Goal: Task Accomplishment & Management: Use online tool/utility

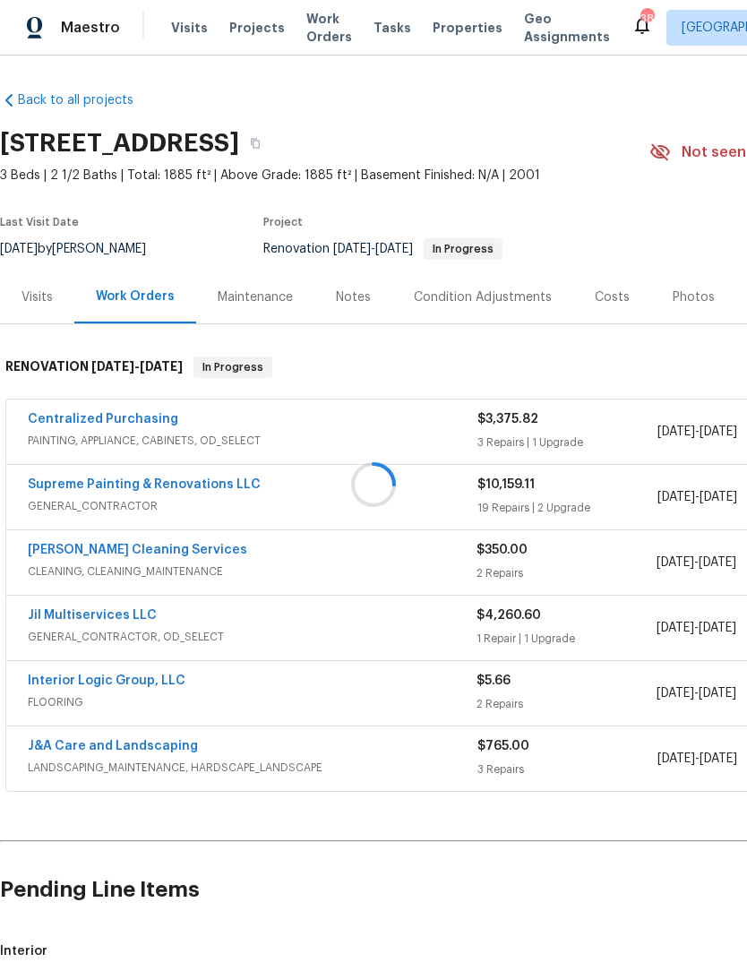
scroll to position [1, 0]
click at [317, 33] on span "Work Orders" at bounding box center [329, 29] width 46 height 36
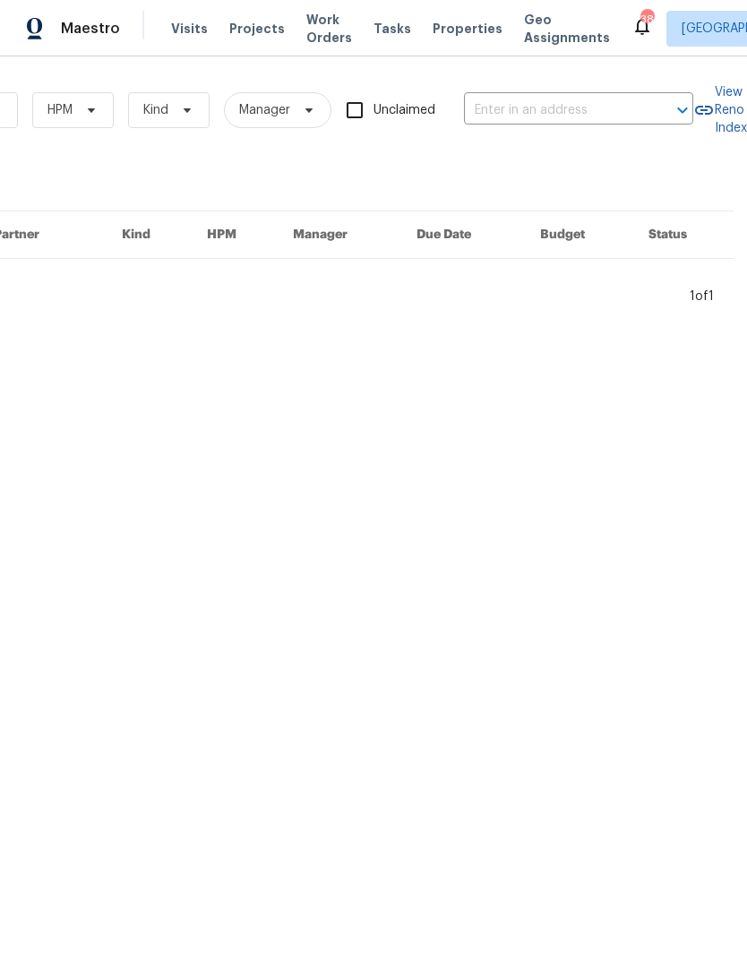
scroll to position [0, 295]
click at [501, 105] on input "text" at bounding box center [553, 111] width 179 height 28
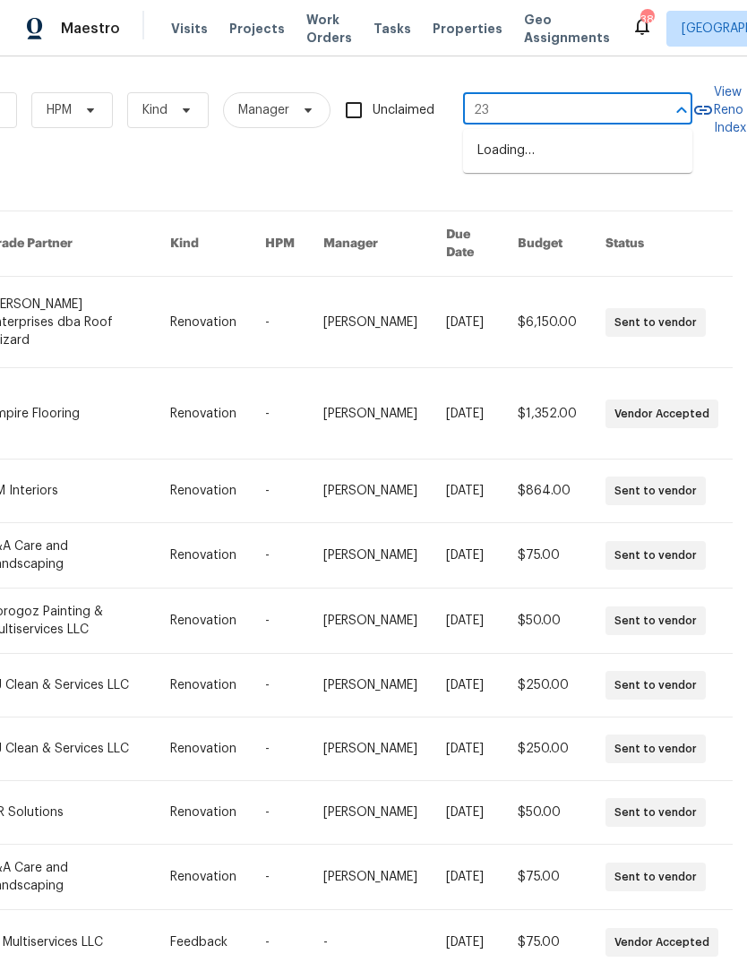
type input "236"
click at [547, 195] on li "[STREET_ADDRESS]" at bounding box center [577, 181] width 229 height 30
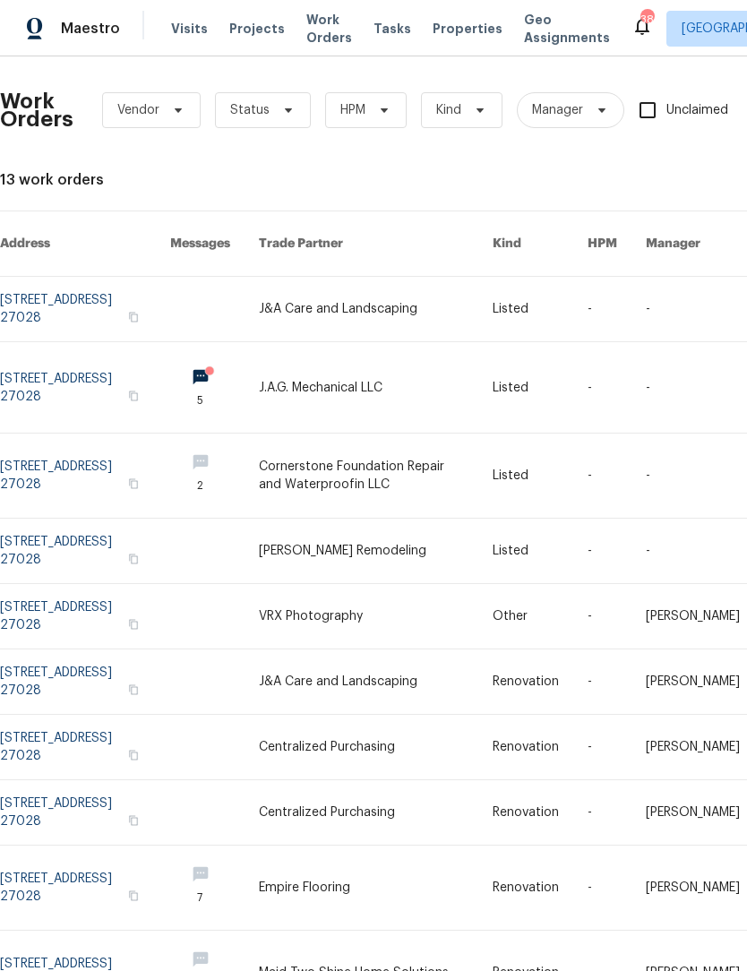
click at [65, 373] on link at bounding box center [85, 387] width 170 height 90
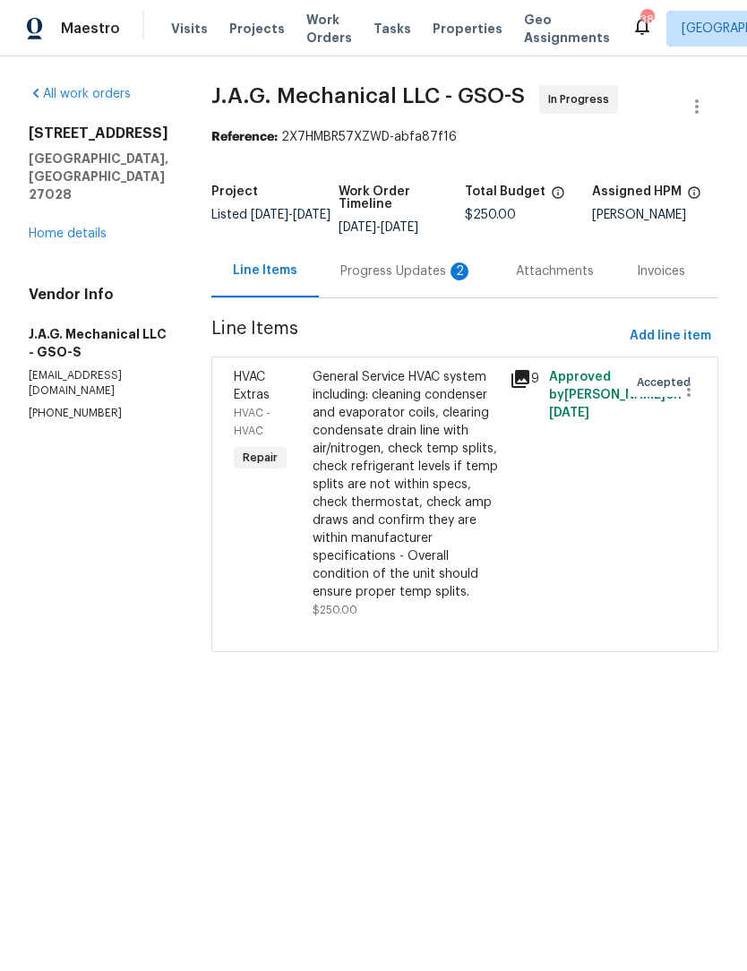
click at [390, 279] on div "Progress Updates 2" at bounding box center [406, 271] width 133 height 18
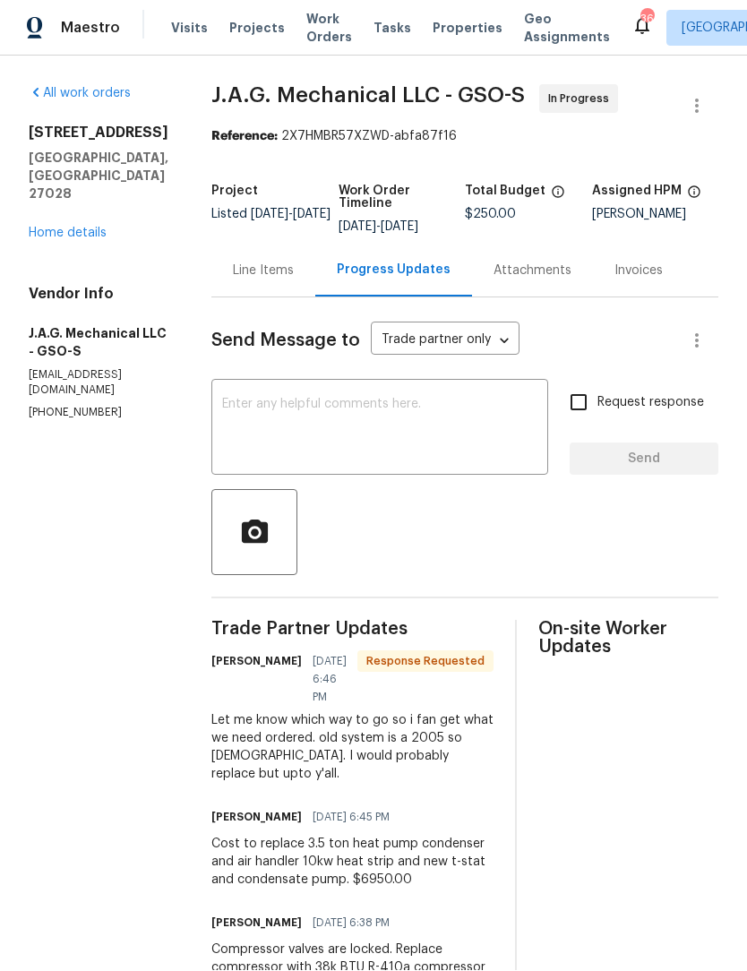
click at [261, 262] on div "Line Items" at bounding box center [263, 271] width 61 height 18
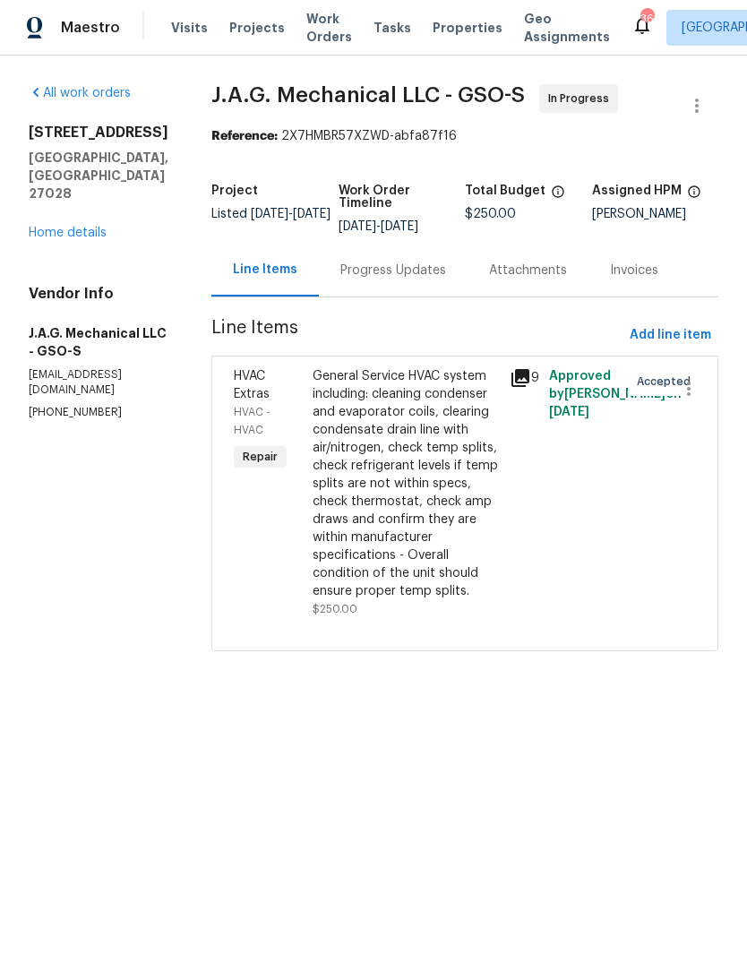
click at [386, 458] on div "General Service HVAC system including: cleaning condenser and evaporator coils,…" at bounding box center [406, 484] width 186 height 233
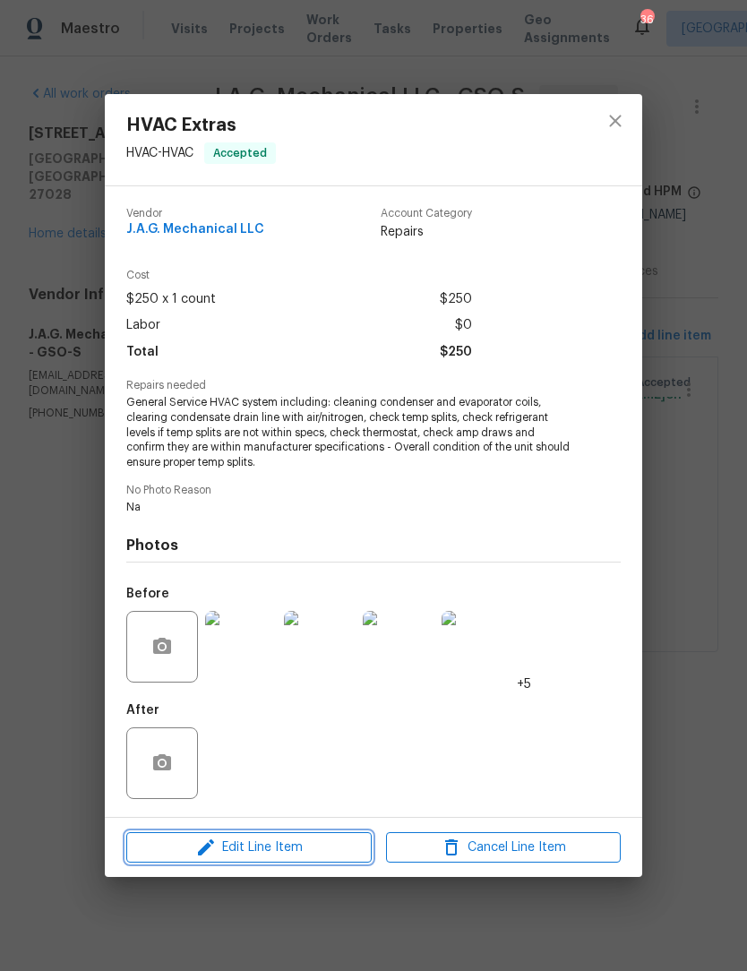
click at [296, 853] on span "Edit Line Item" at bounding box center [249, 847] width 235 height 22
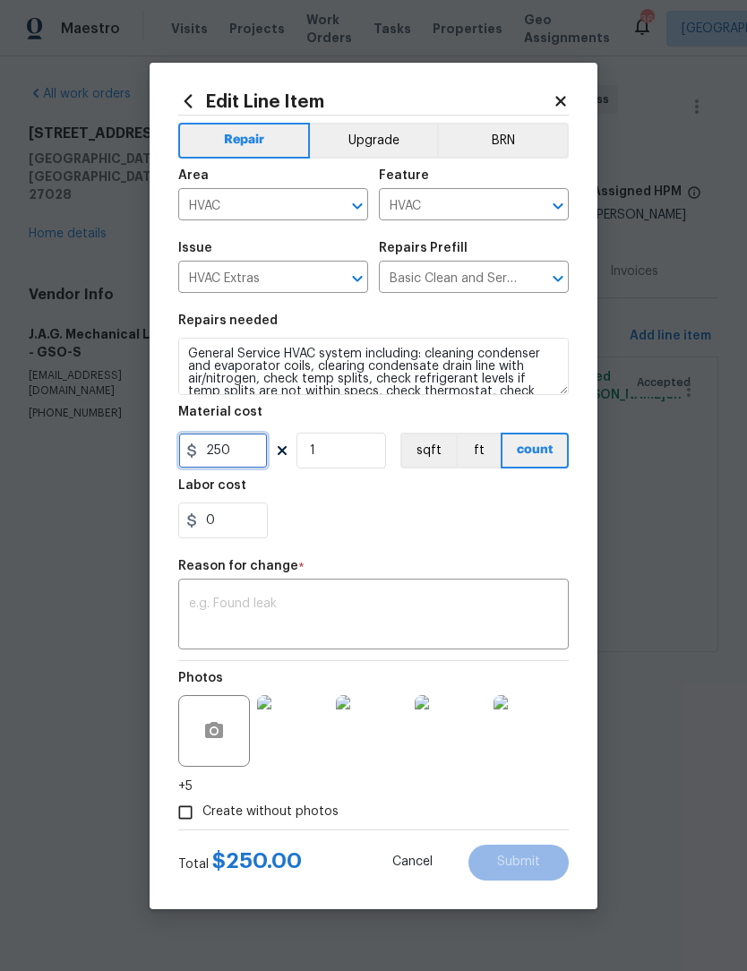
click at [253, 459] on input "250" at bounding box center [223, 451] width 90 height 36
type input "2850"
click at [237, 613] on figure "Reason for change * x ​" at bounding box center [373, 605] width 390 height 90
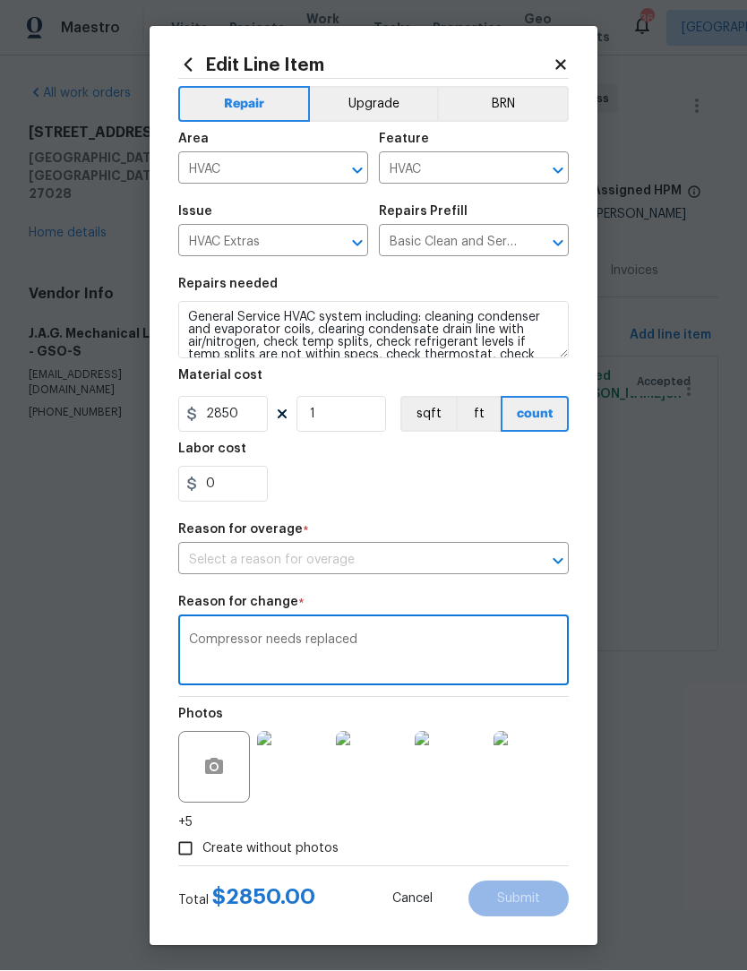
type textarea "Compressor needs replaced"
click at [440, 564] on input "text" at bounding box center [348, 561] width 340 height 28
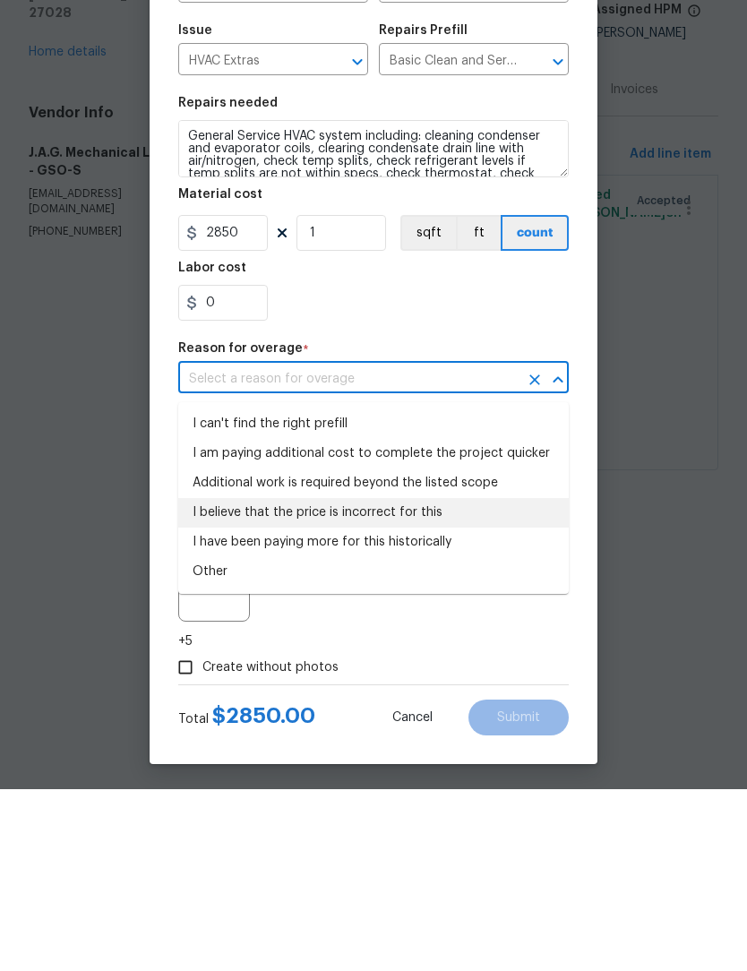
click at [329, 680] on li "I believe that the price is incorrect for this" at bounding box center [373, 695] width 390 height 30
type input "I believe that the price is incorrect for this"
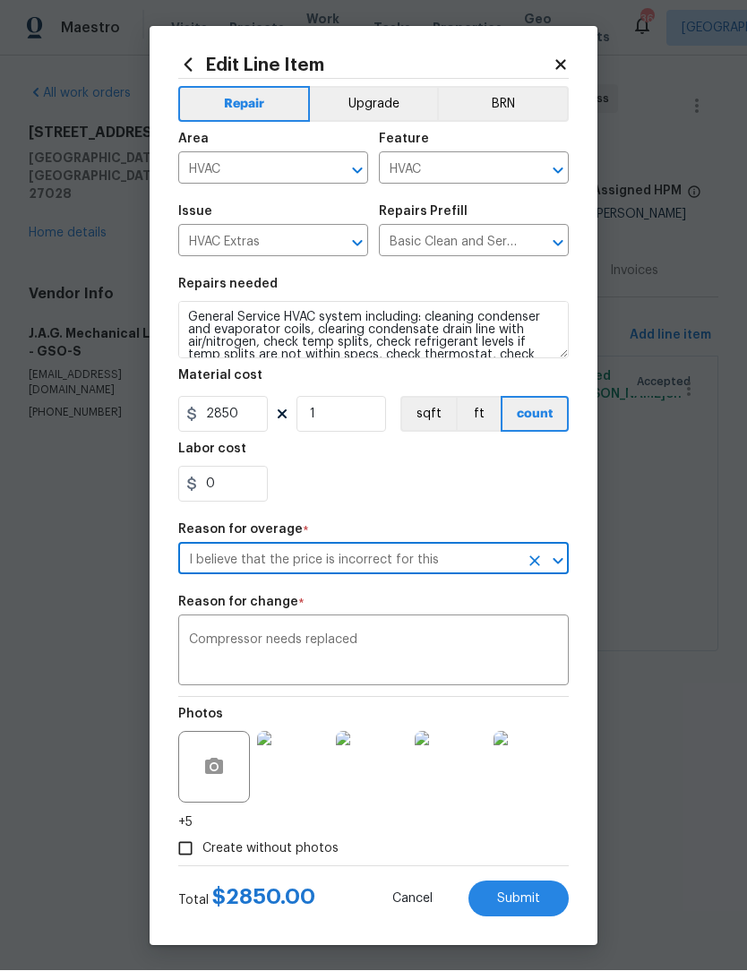
click at [541, 899] on button "Submit" at bounding box center [518, 899] width 100 height 36
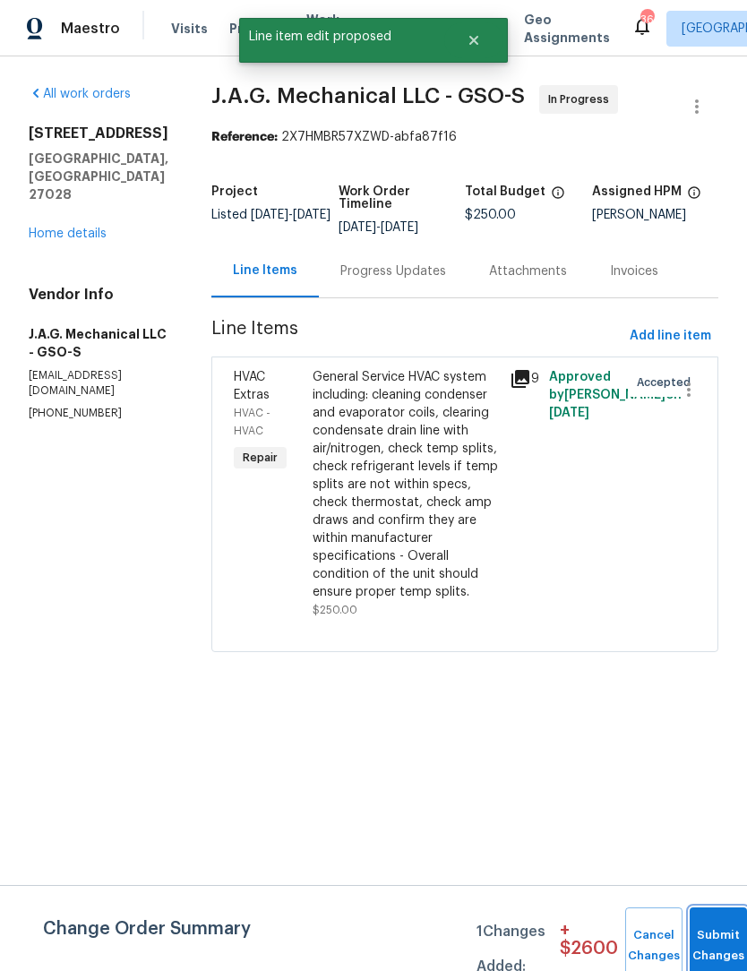
click at [715, 942] on button "Submit Changes" at bounding box center [718, 945] width 57 height 77
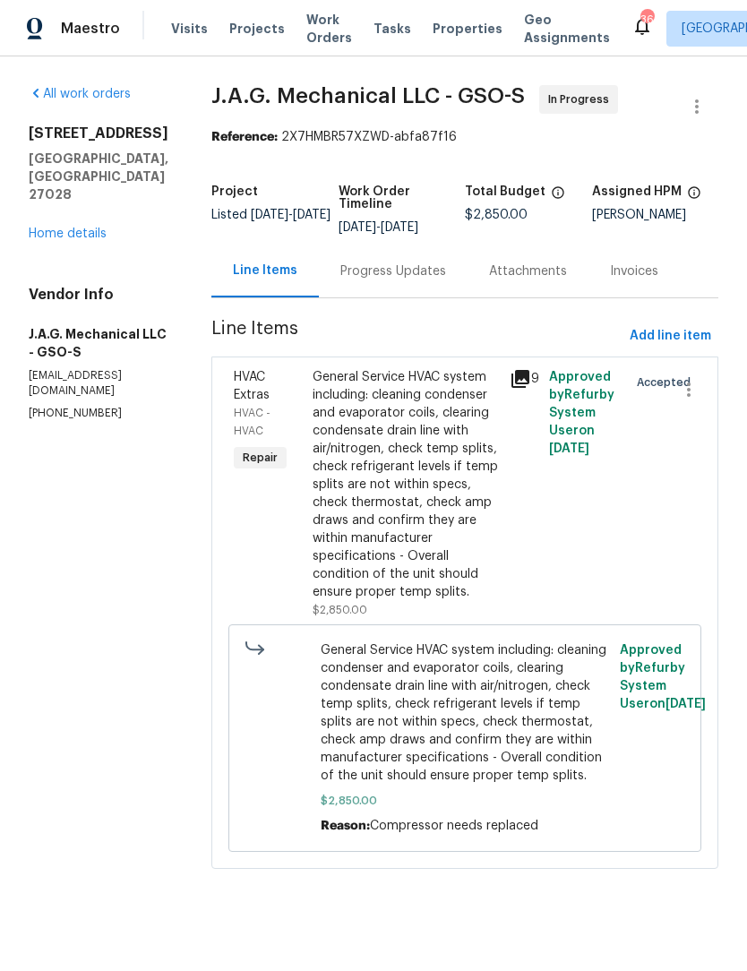
click at [398, 273] on div "Progress Updates" at bounding box center [393, 271] width 106 height 18
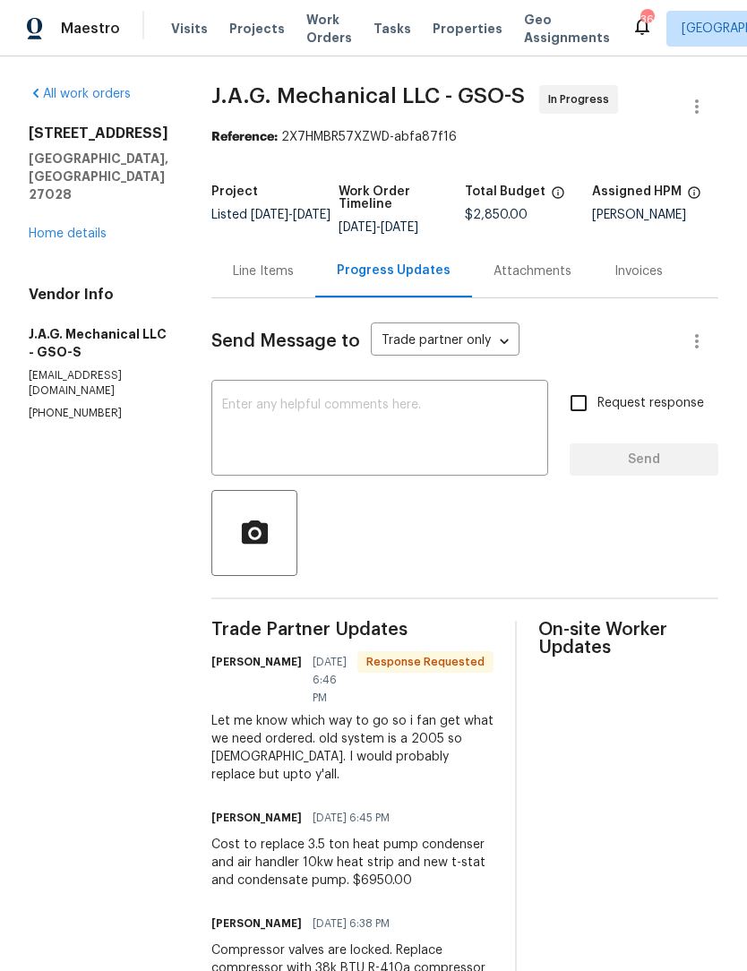
click at [360, 432] on textarea at bounding box center [379, 429] width 315 height 63
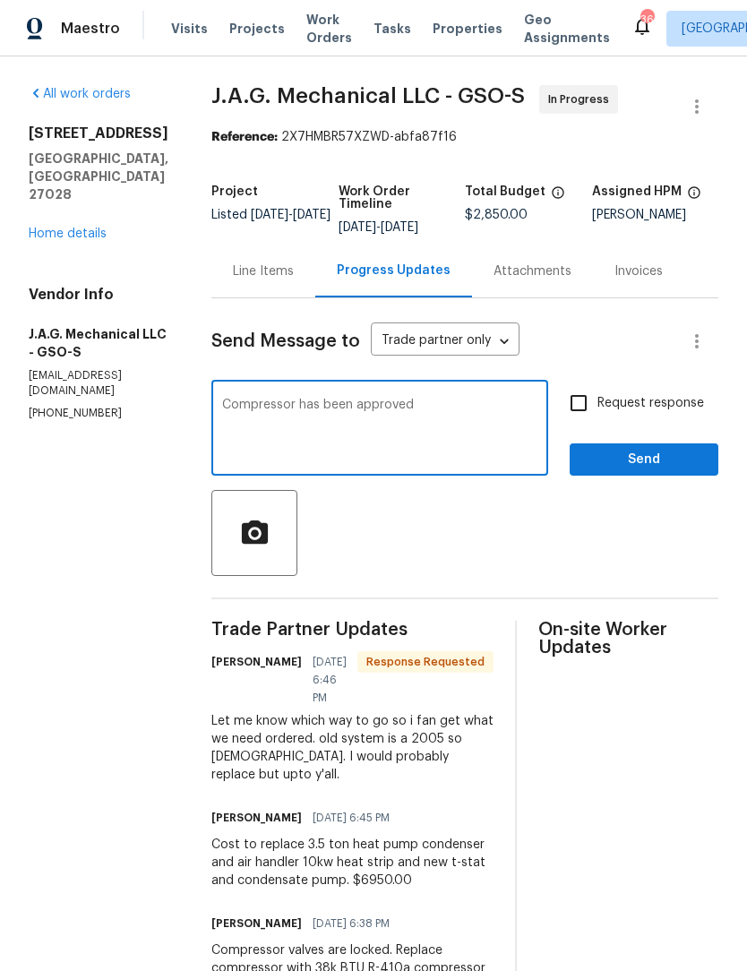
type textarea "Compressor has been approved"
click at [637, 472] on button "Send" at bounding box center [644, 459] width 149 height 33
